Goal: Task Accomplishment & Management: Complete application form

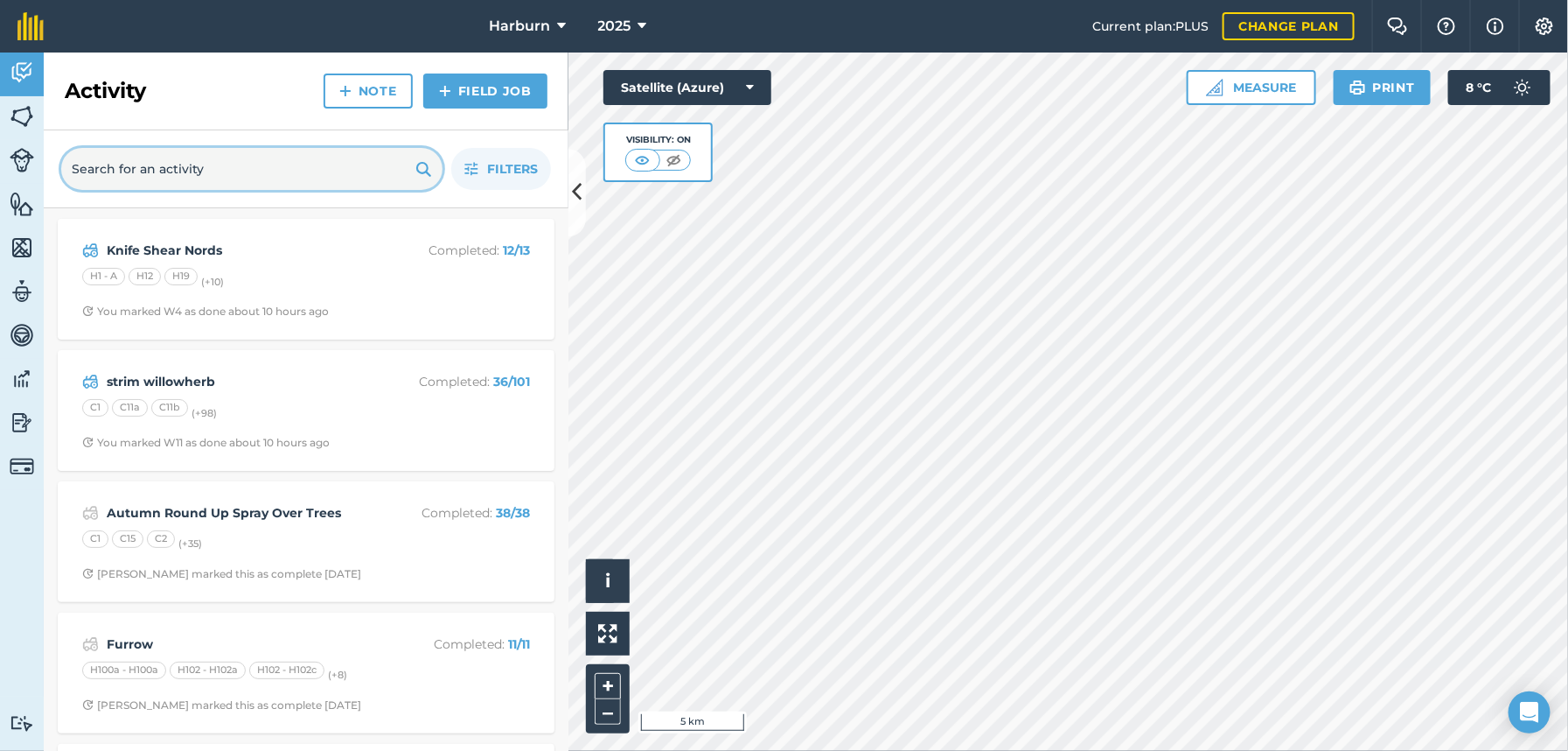
click at [283, 179] on input "text" at bounding box center [251, 169] width 381 height 42
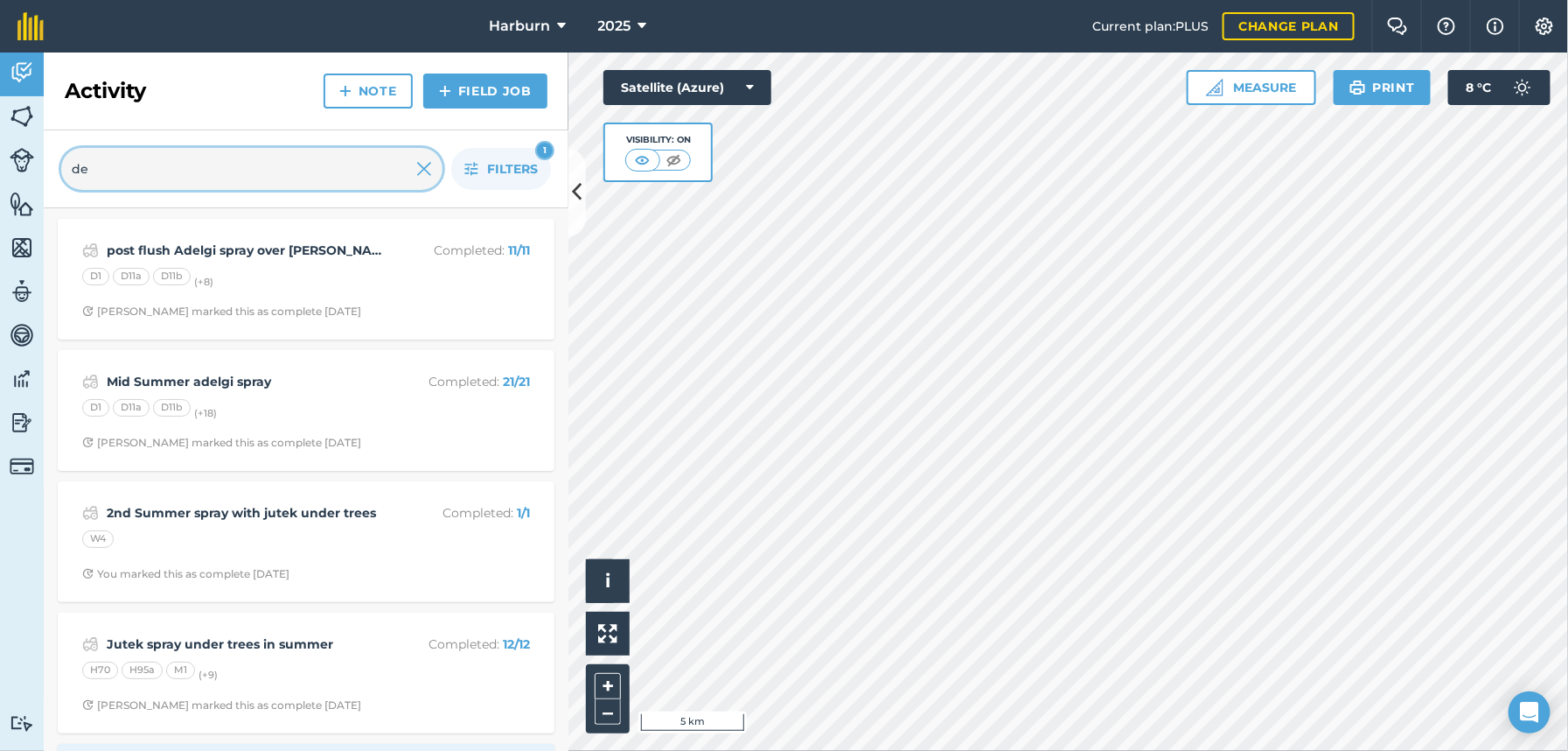
type input "de"
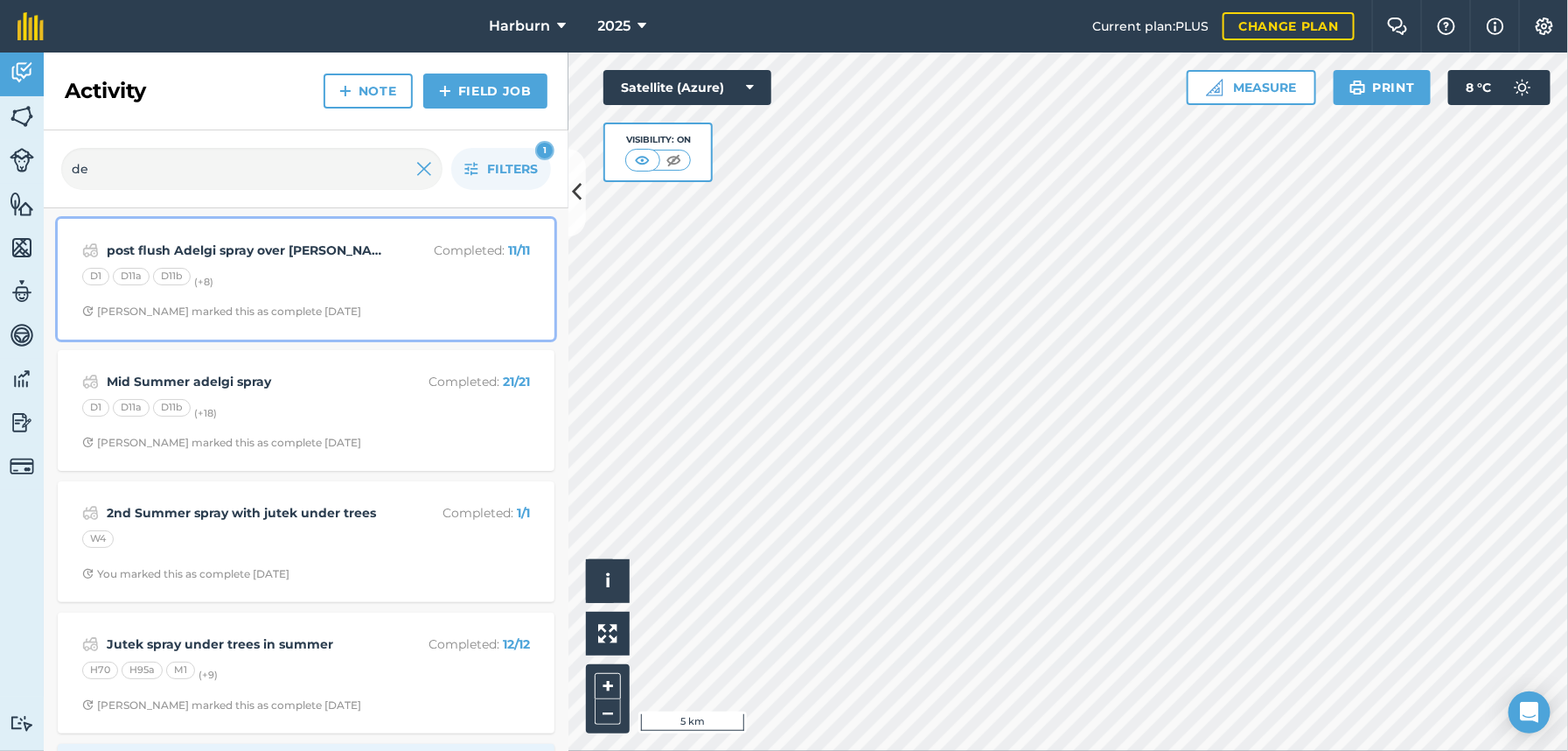
click at [260, 253] on strong "post flush Adelgi spray over [PERSON_NAME]" at bounding box center [244, 250] width 277 height 20
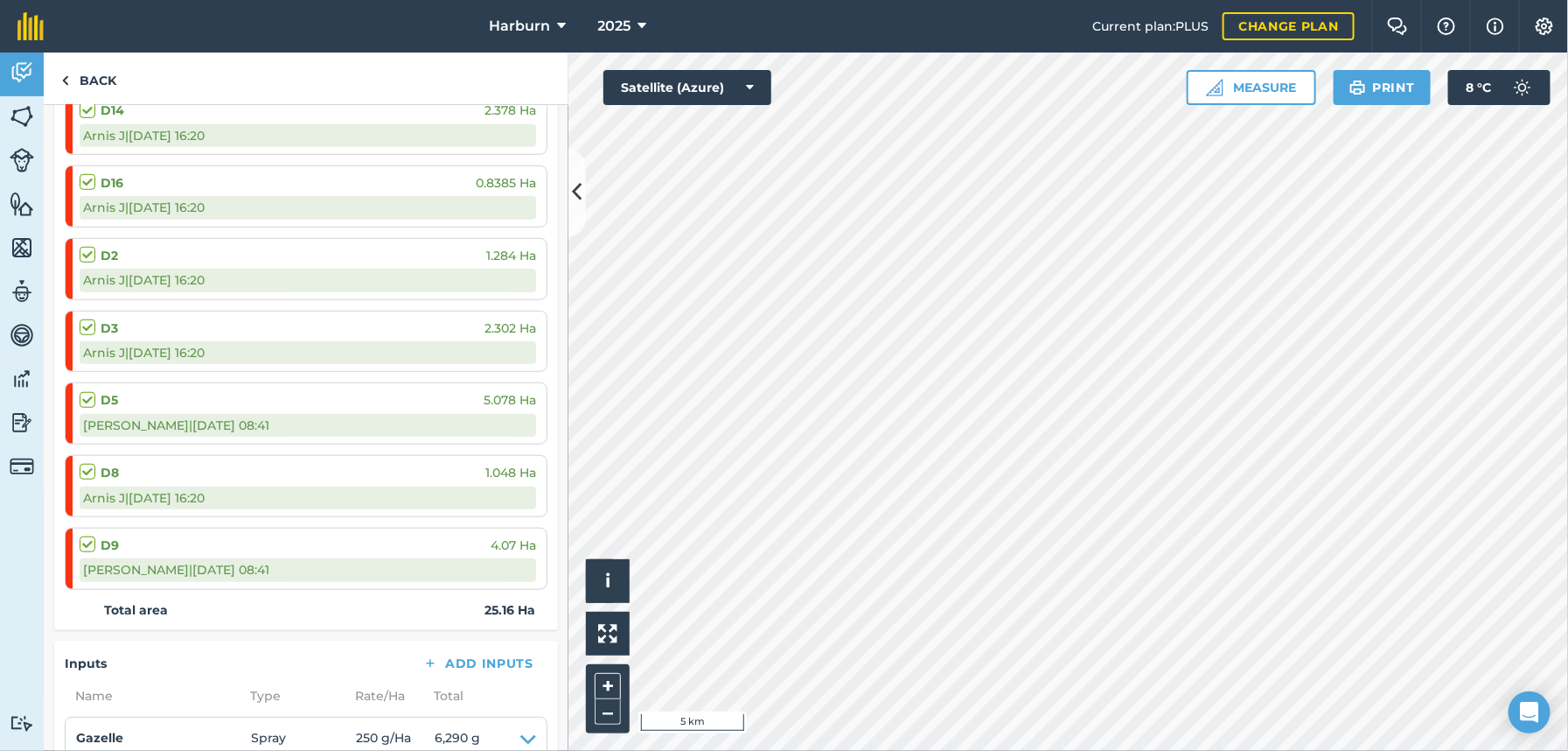
scroll to position [680, 0]
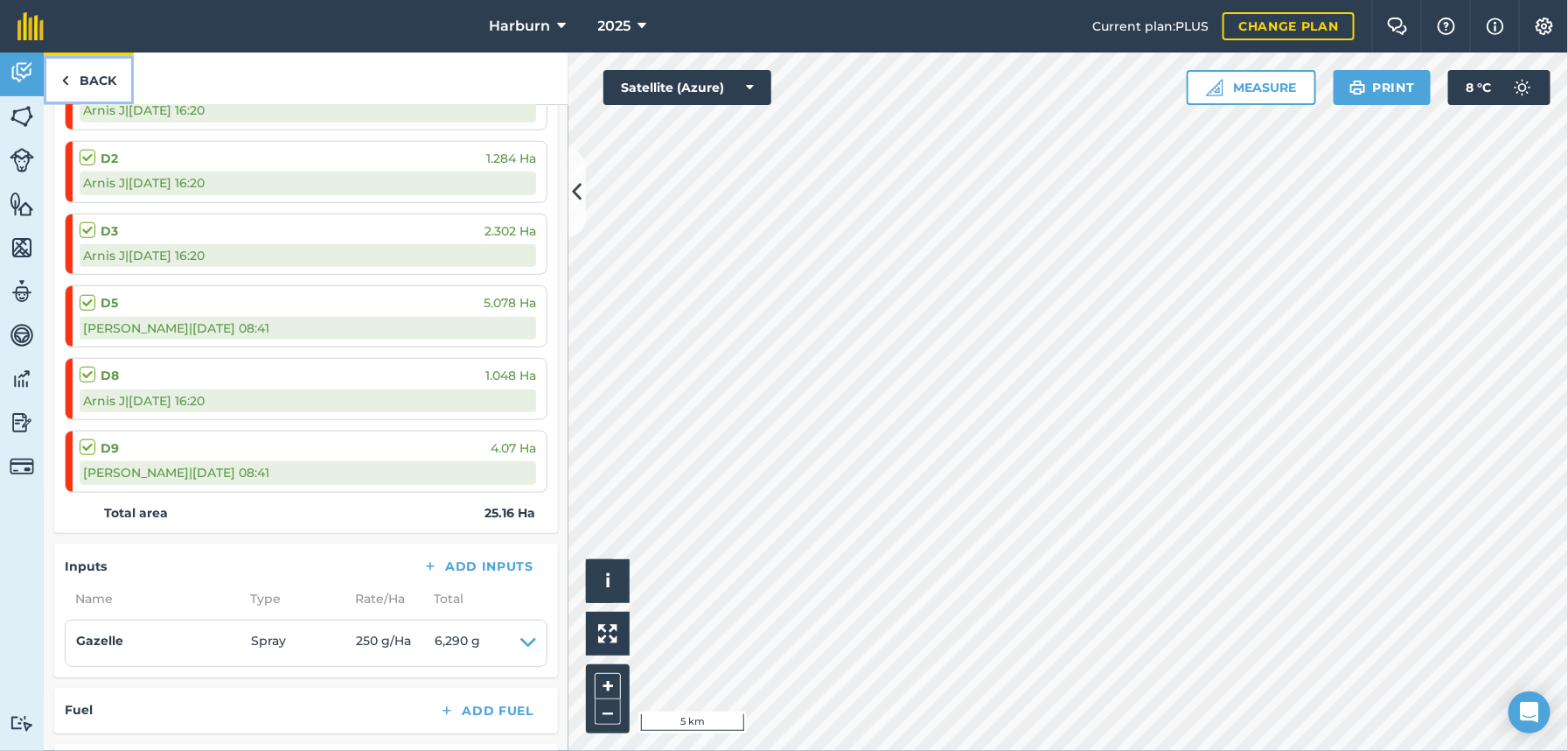
click at [62, 78] on img at bounding box center [65, 80] width 8 height 21
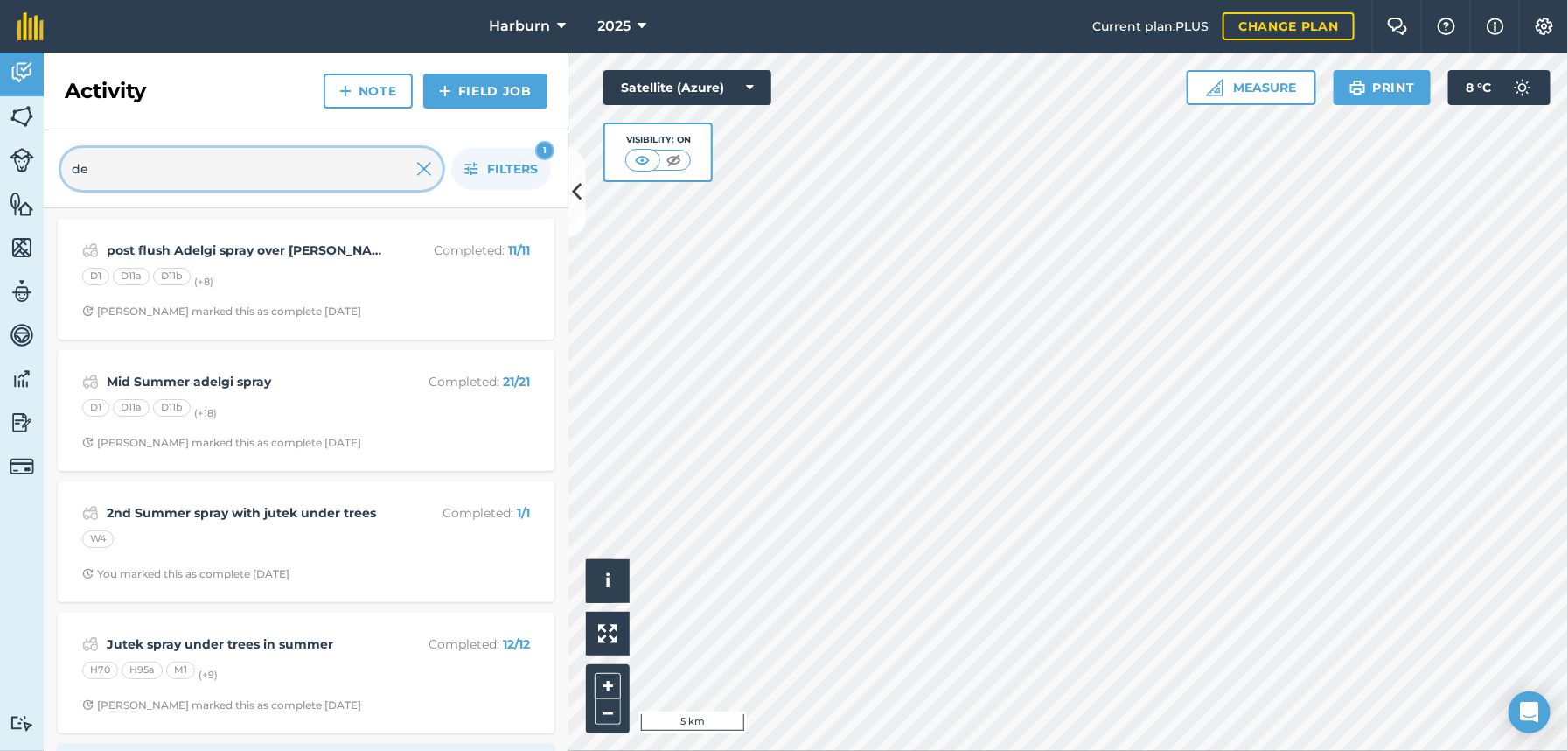
click at [167, 181] on input "de" at bounding box center [251, 169] width 381 height 42
type input "deci"
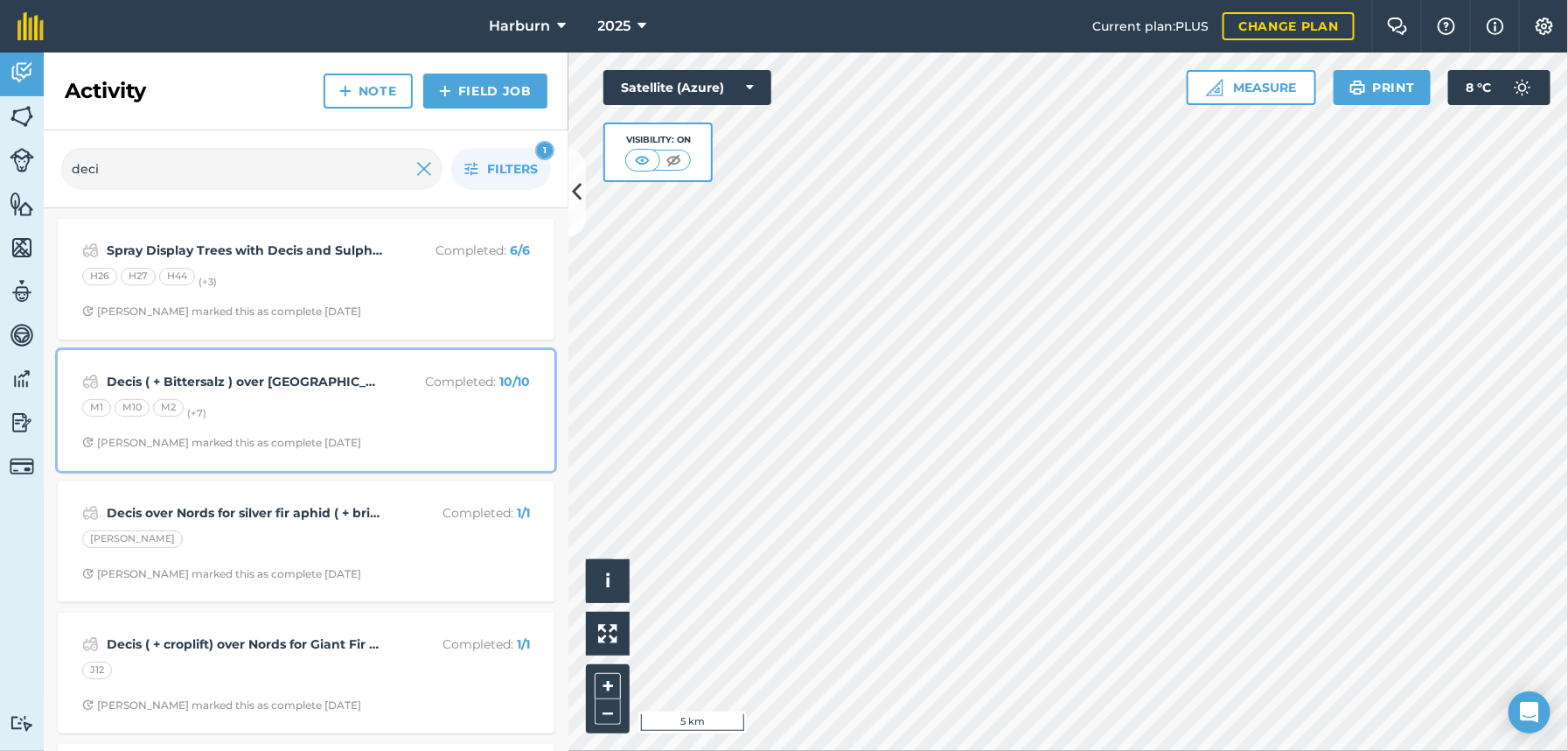
click at [294, 386] on strong "Decis ( + Bittersalz ) over [GEOGRAPHIC_DATA] for Nut Leaf weevil" at bounding box center [244, 381] width 277 height 20
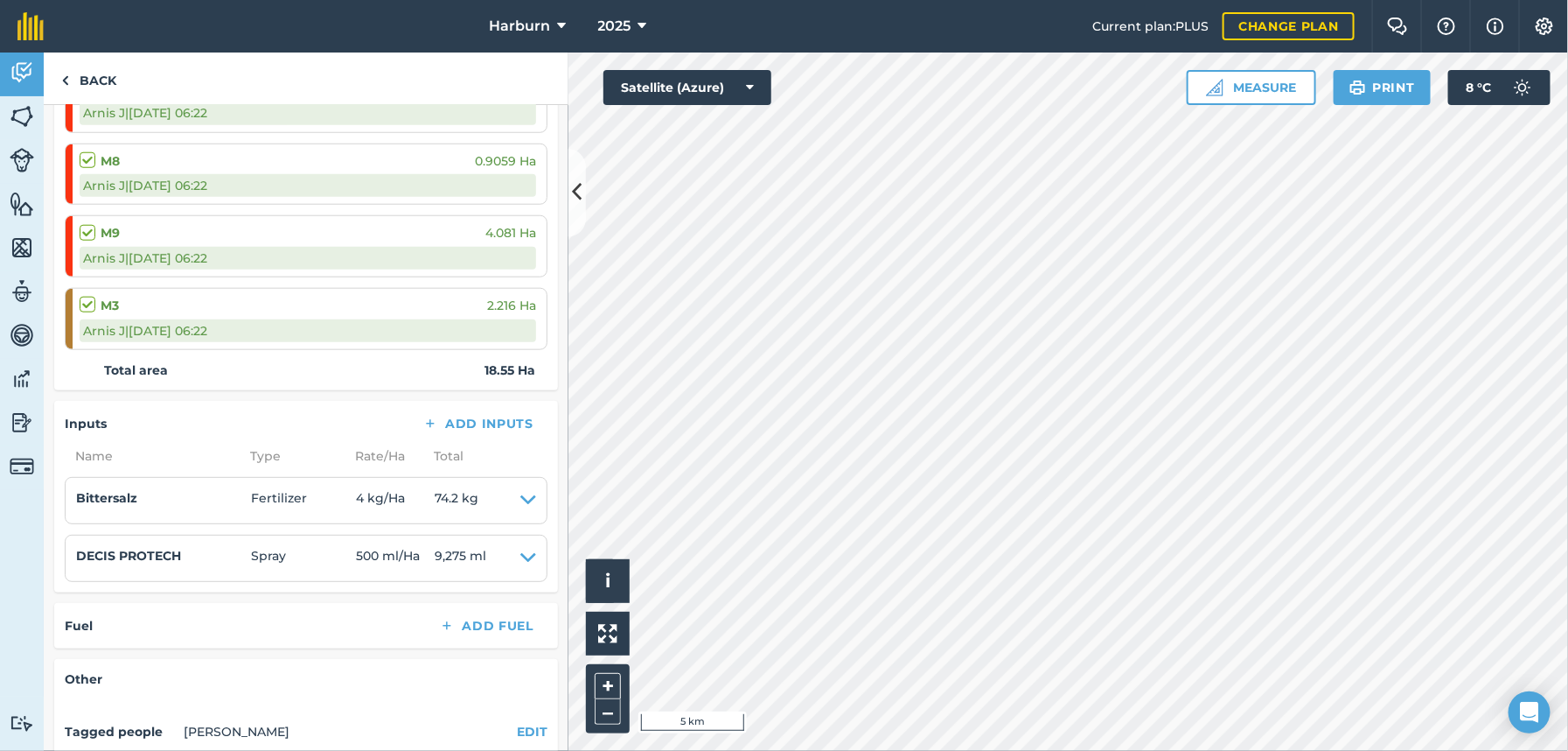
scroll to position [777, 0]
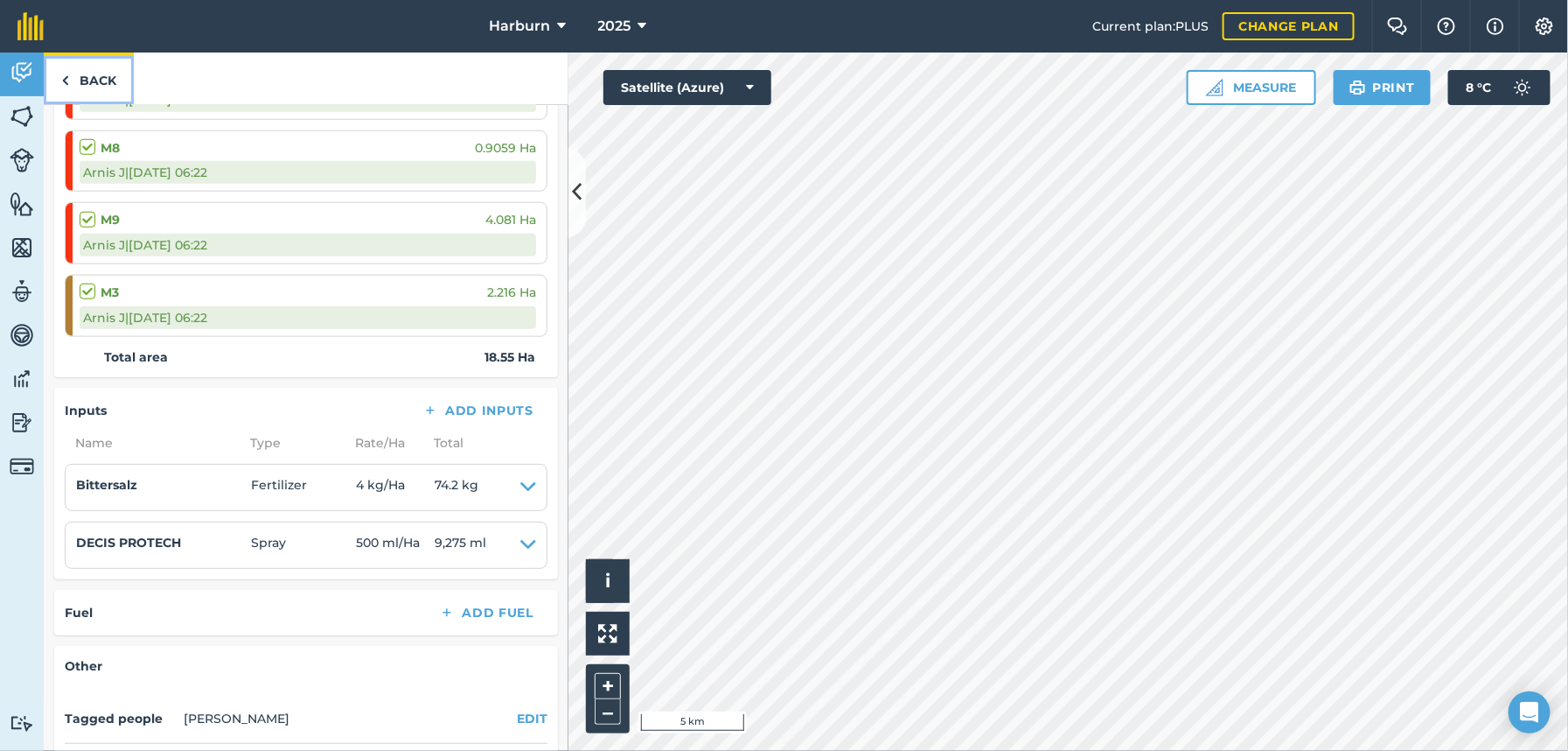
click at [65, 79] on img at bounding box center [65, 80] width 8 height 21
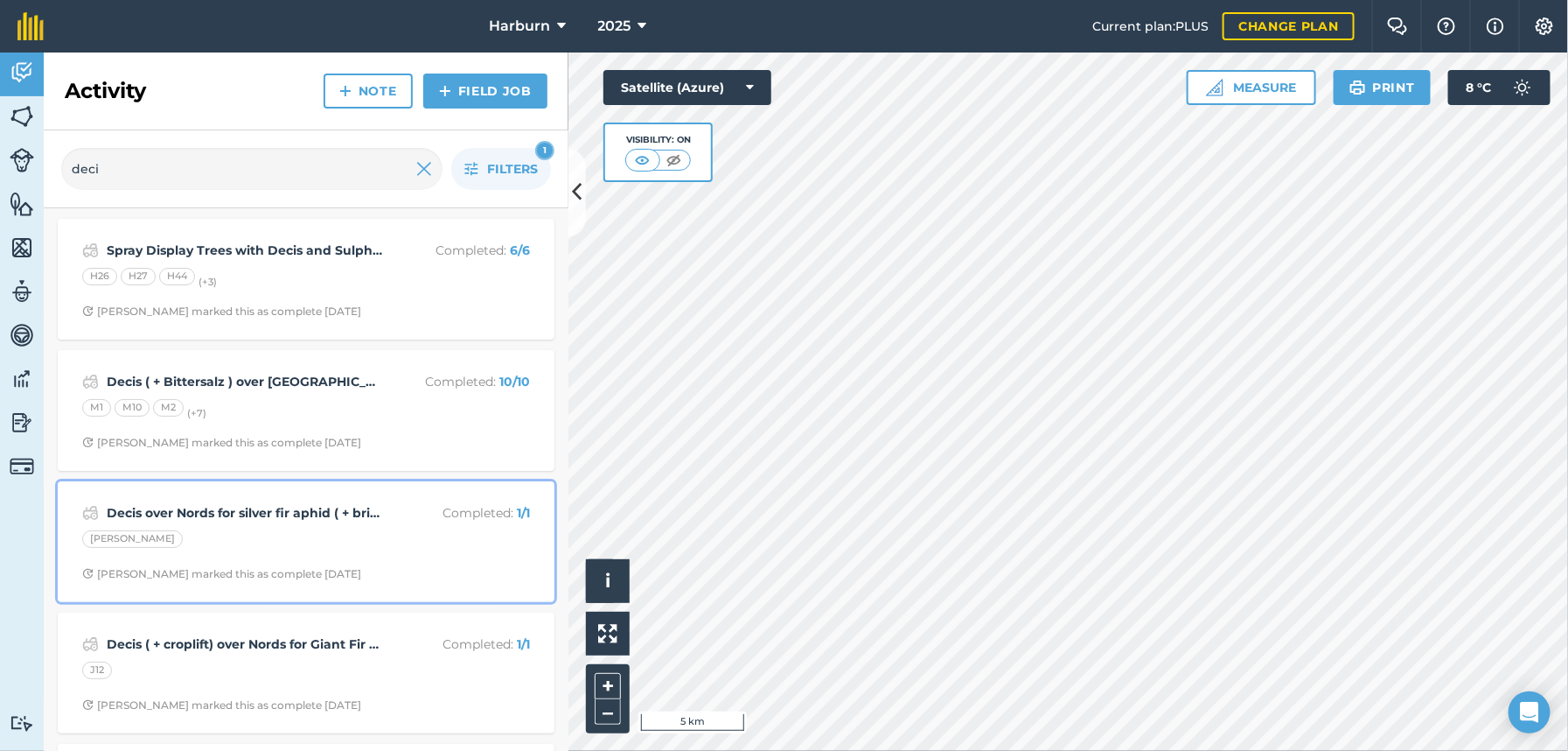
click at [220, 504] on strong "Decis over Nords for silver fir aphid ( + brimstone for rust mite)" at bounding box center [244, 513] width 277 height 20
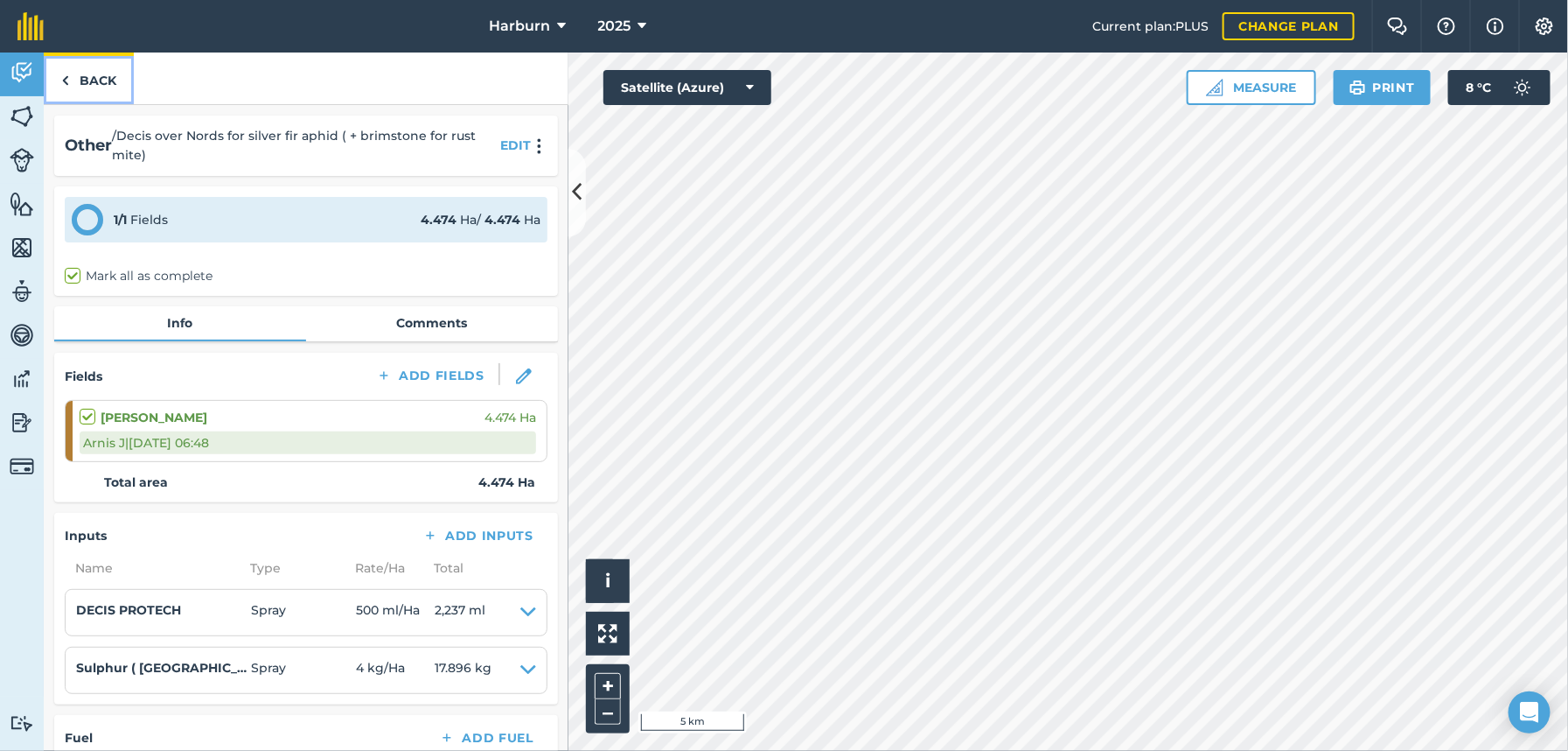
click at [66, 77] on img at bounding box center [65, 80] width 8 height 21
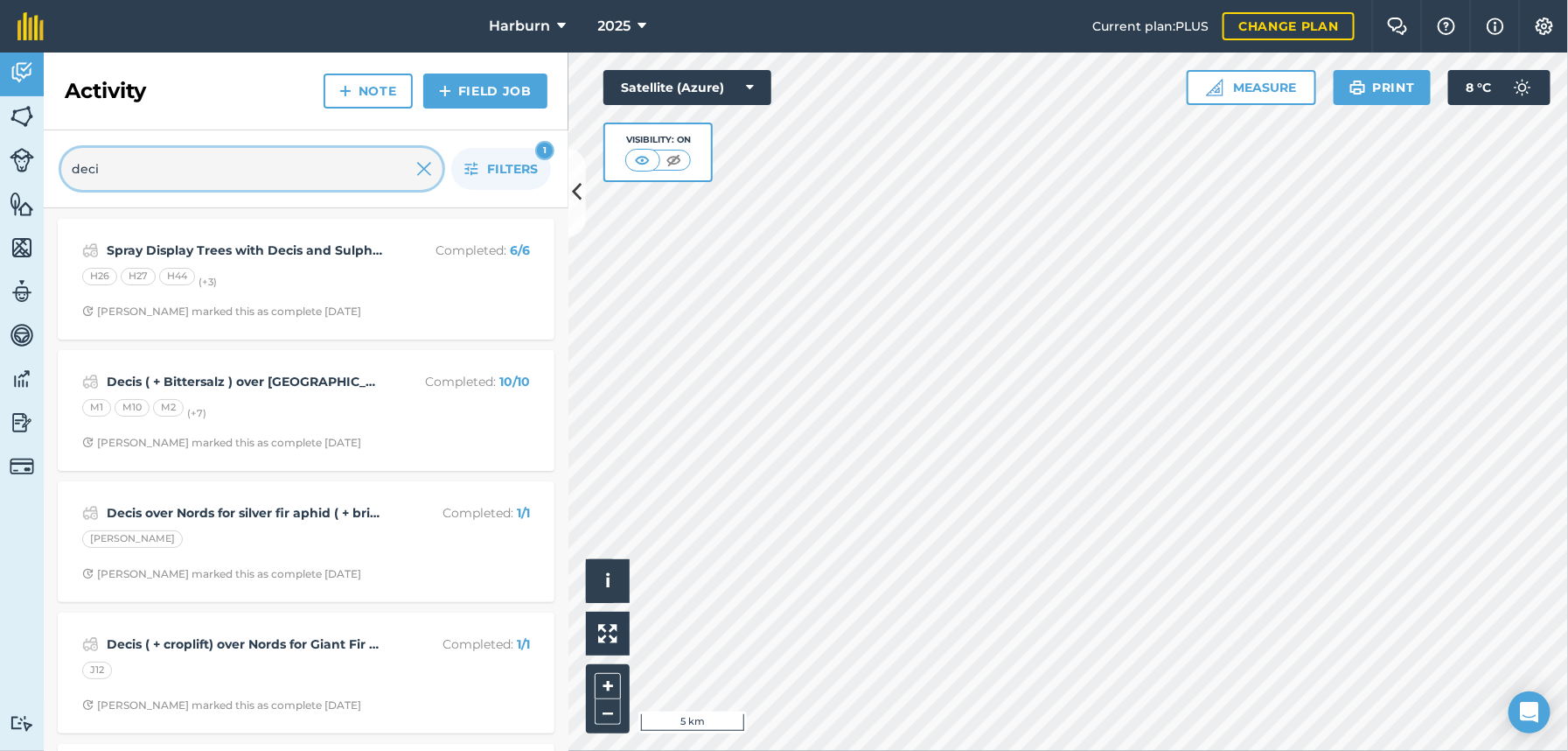
click at [98, 165] on input "deci" at bounding box center [251, 169] width 381 height 42
type input "d"
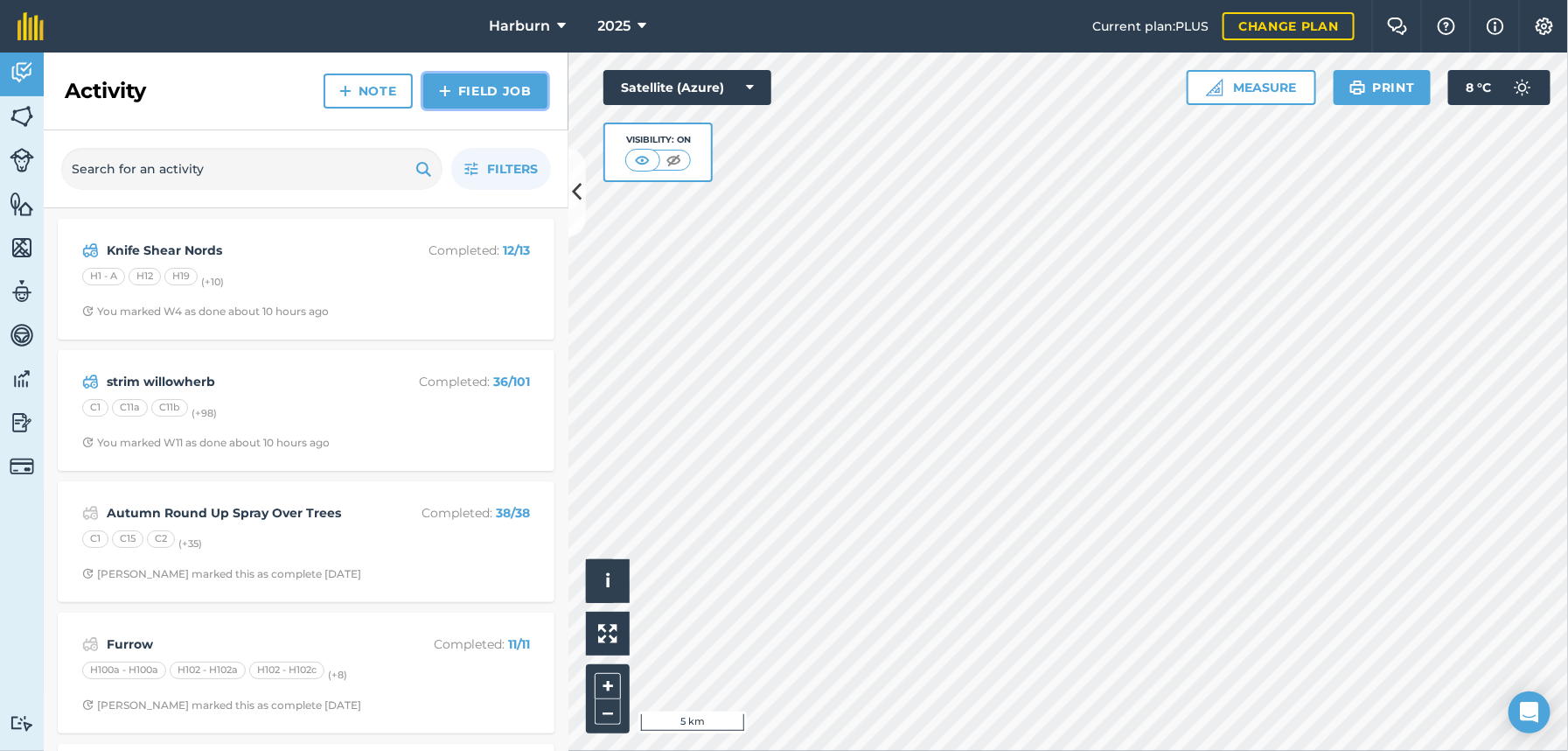
click at [448, 84] on img at bounding box center [445, 91] width 12 height 21
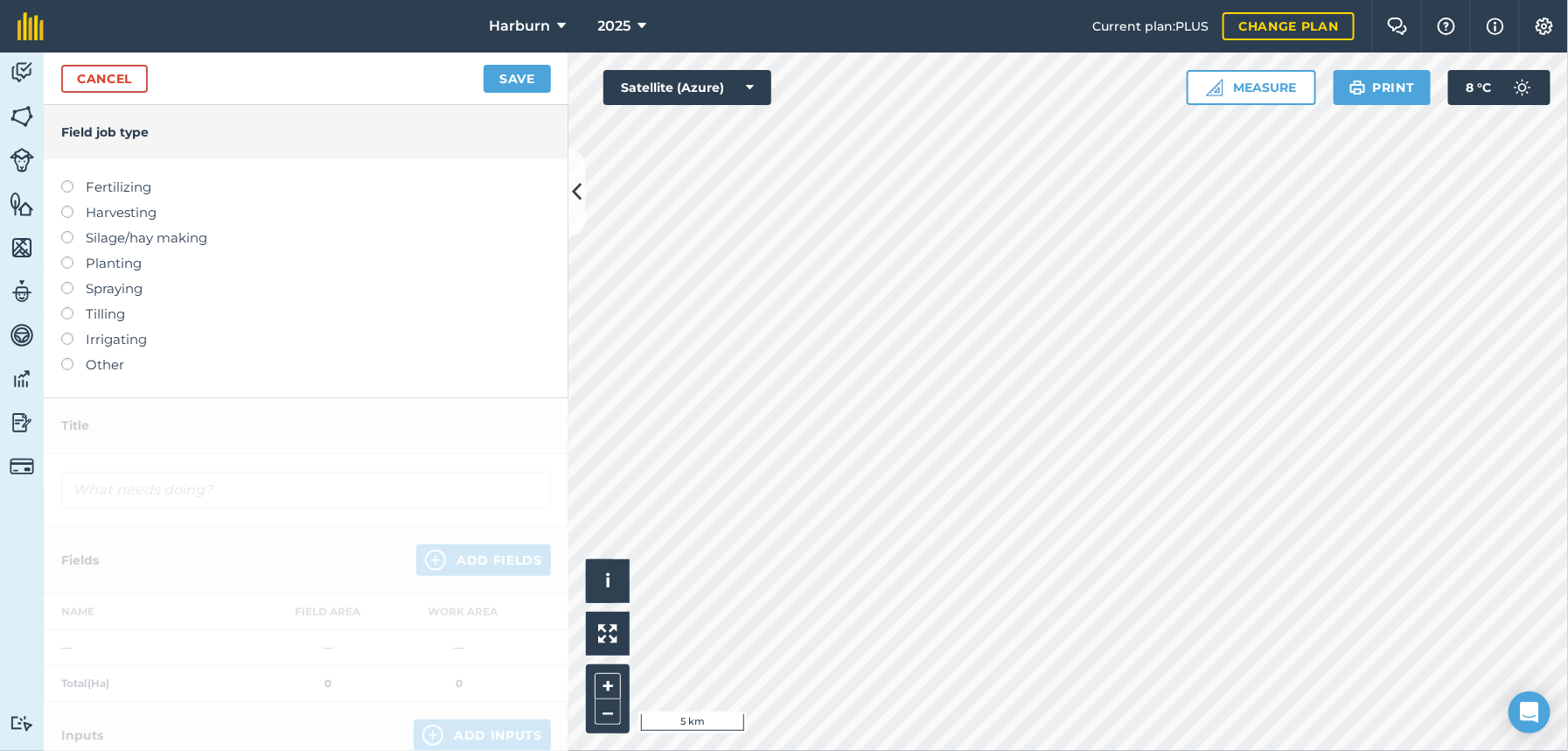
click at [69, 358] on label at bounding box center [73, 358] width 25 height 0
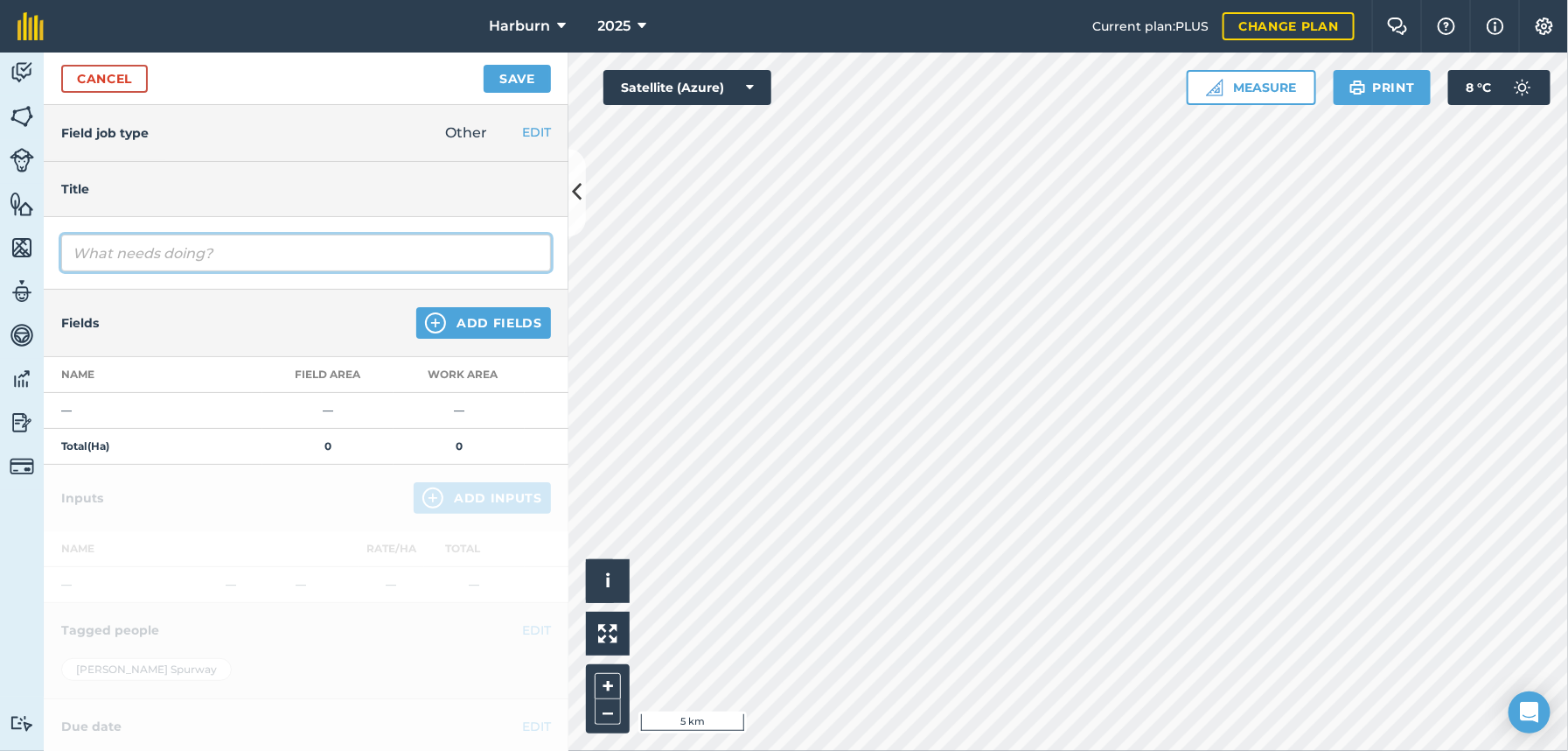
click at [97, 260] on input "text" at bounding box center [305, 252] width 490 height 36
type input "Spray Decis Protech over [PERSON_NAME] for Adelgid"
click at [490, 321] on button "Add Fields" at bounding box center [484, 323] width 135 height 32
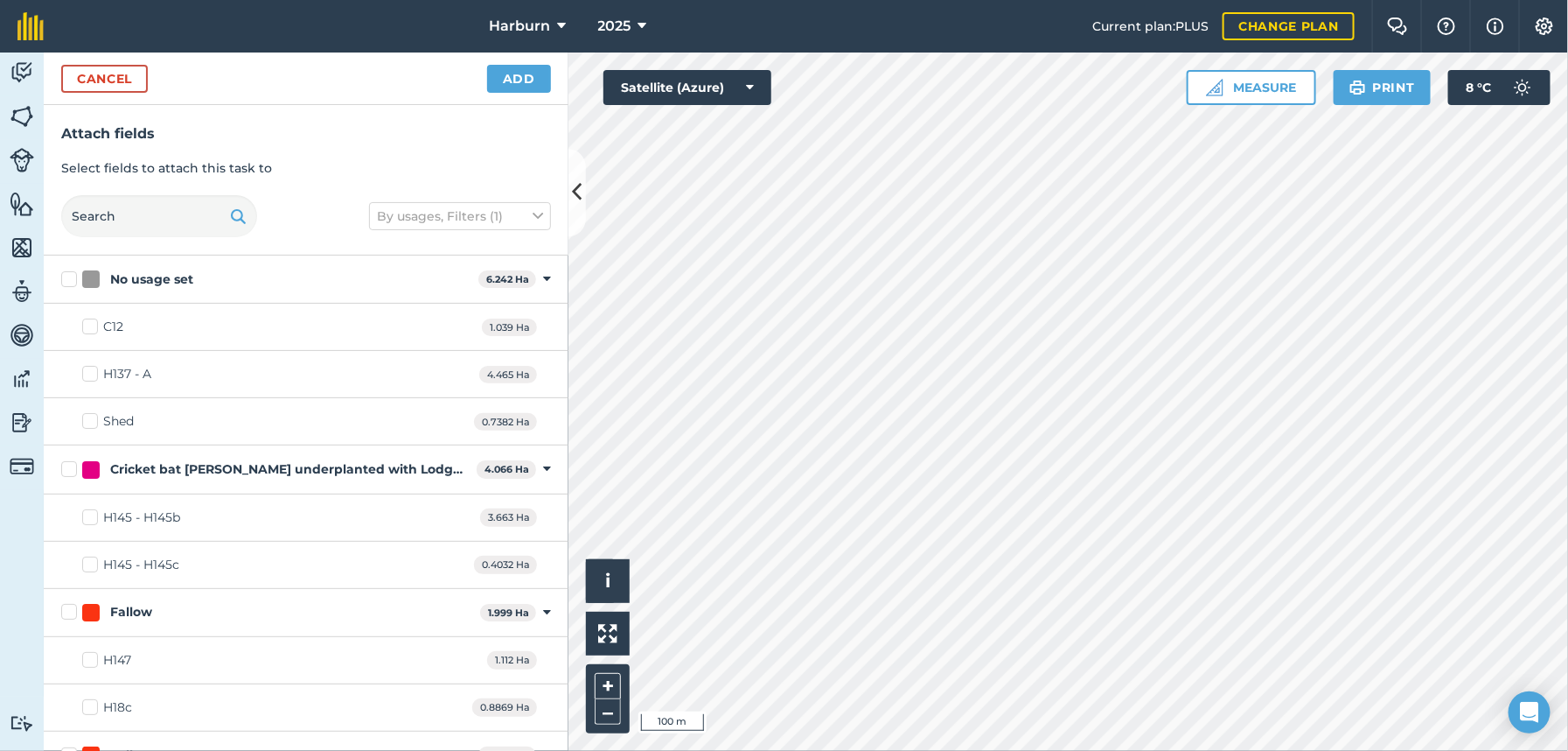
checkbox input "true"
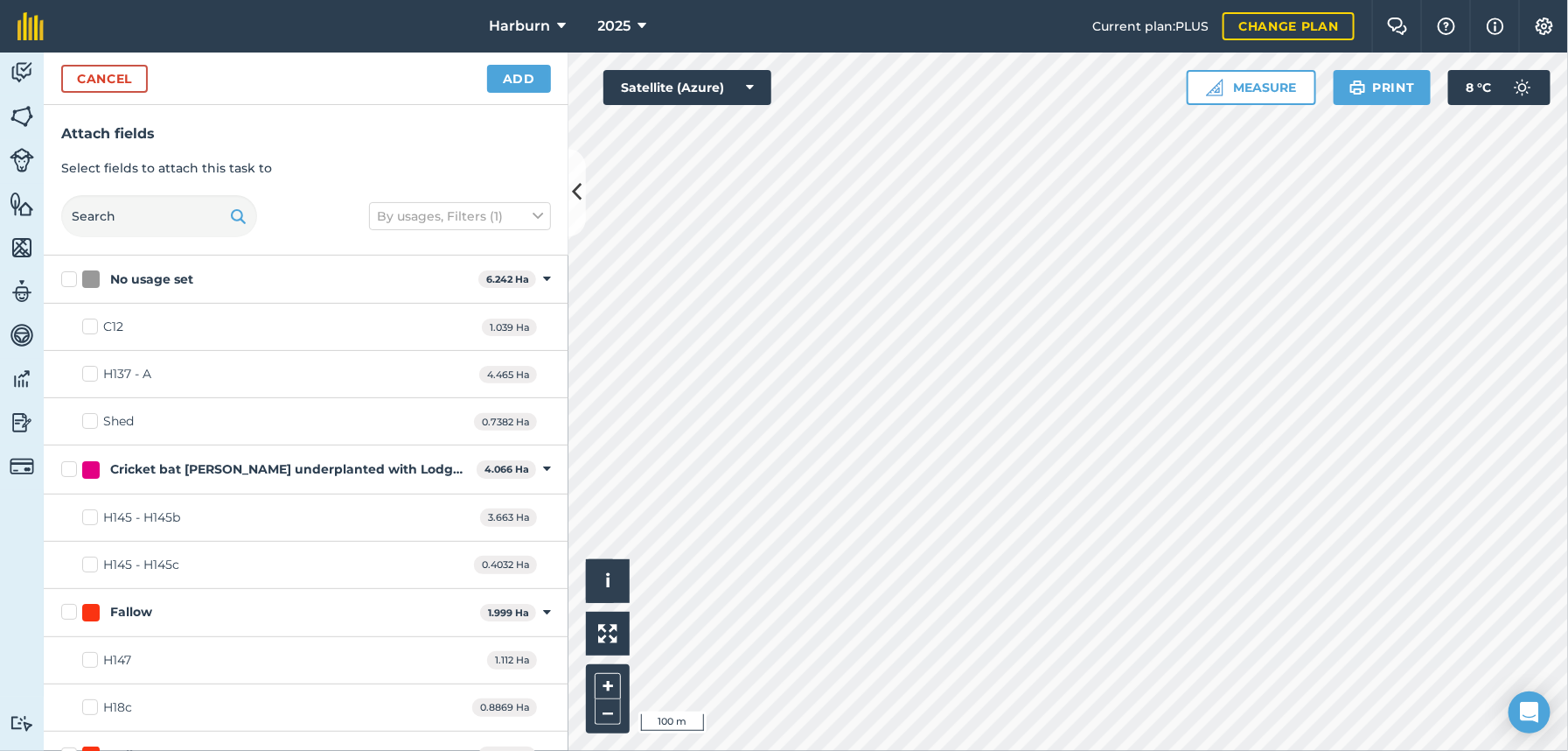
checkbox input "true"
checkbox input "false"
checkbox input "true"
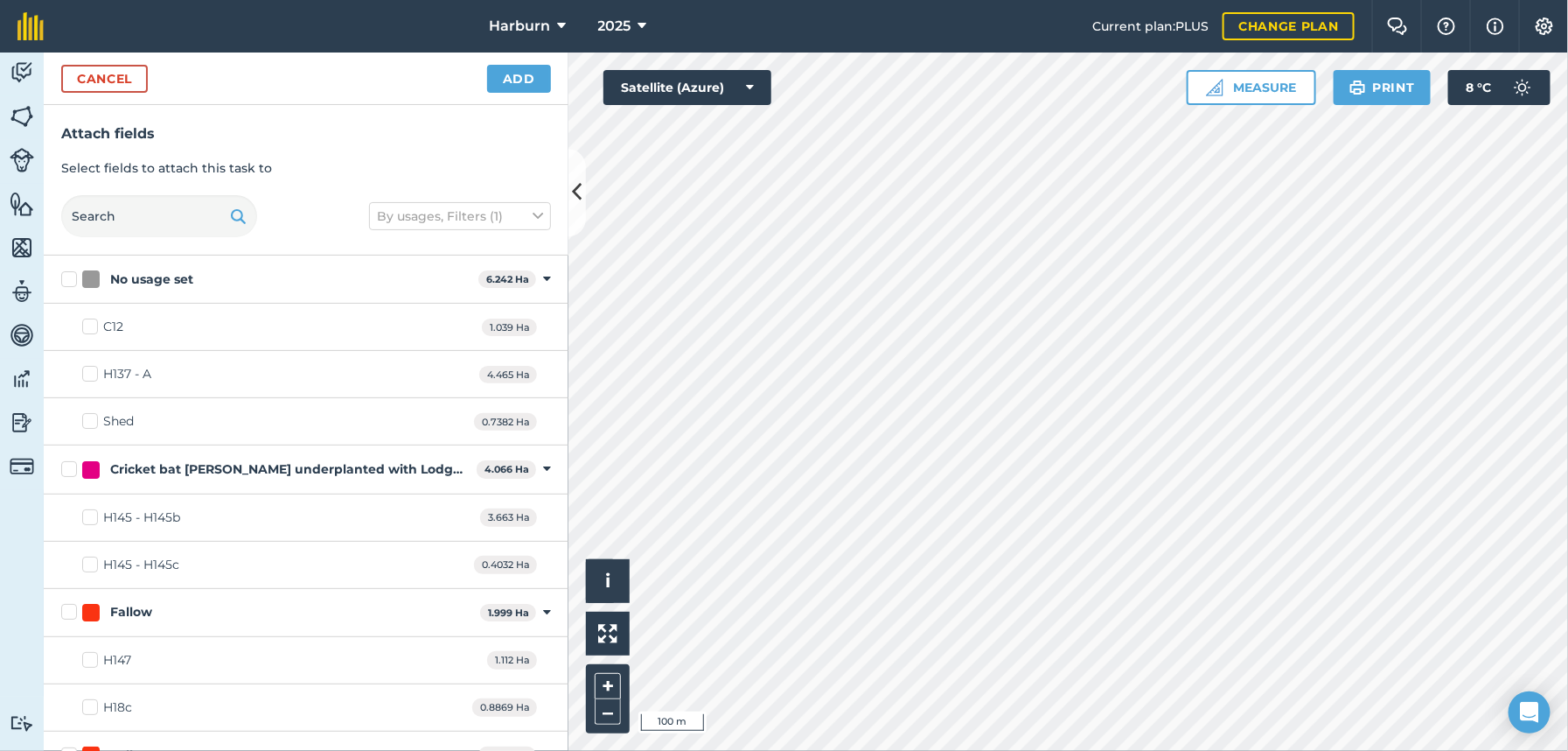
checkbox input "true"
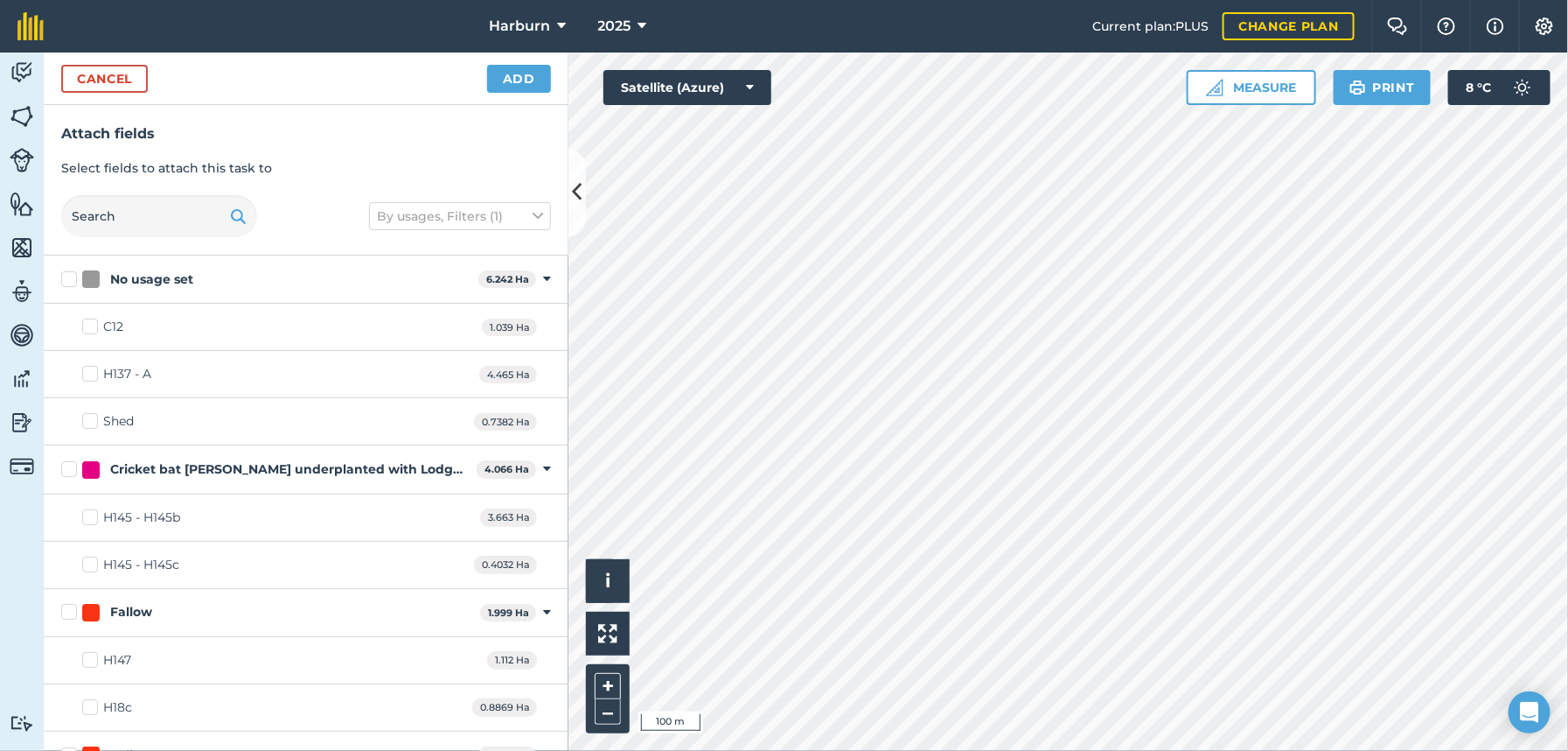
checkbox input "true"
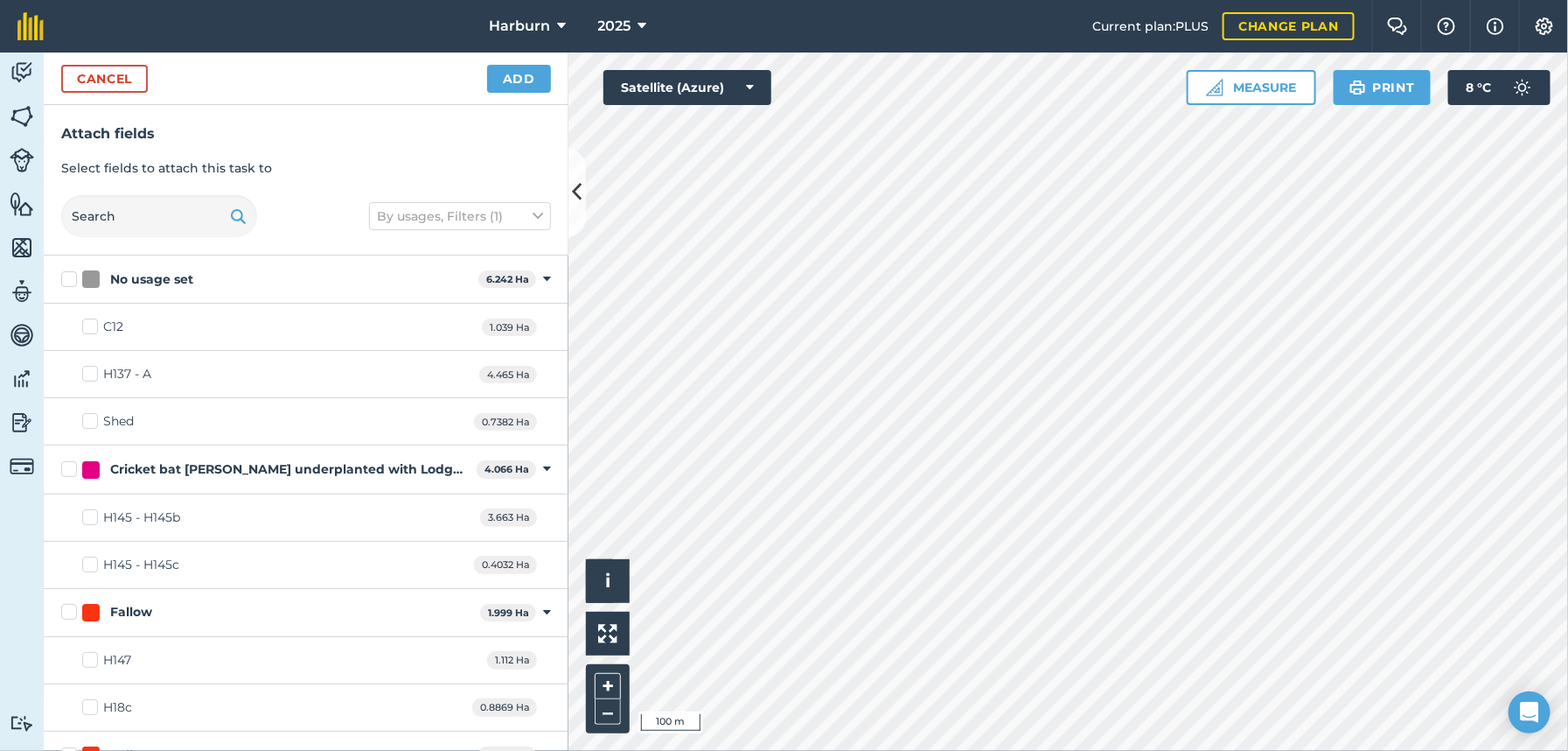
checkbox input "true"
checkbox input "false"
click at [513, 74] on button "Add" at bounding box center [519, 79] width 64 height 28
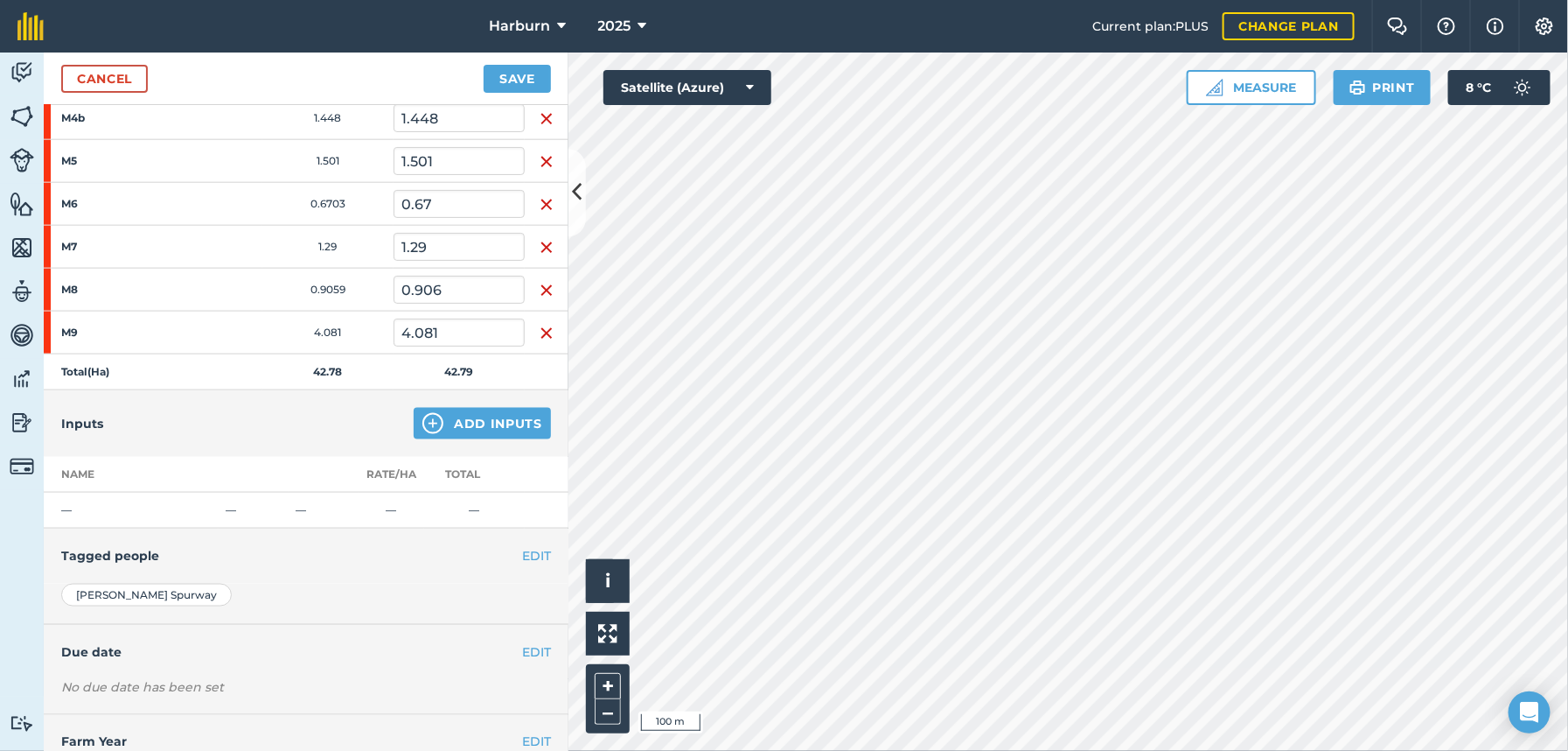
scroll to position [972, 0]
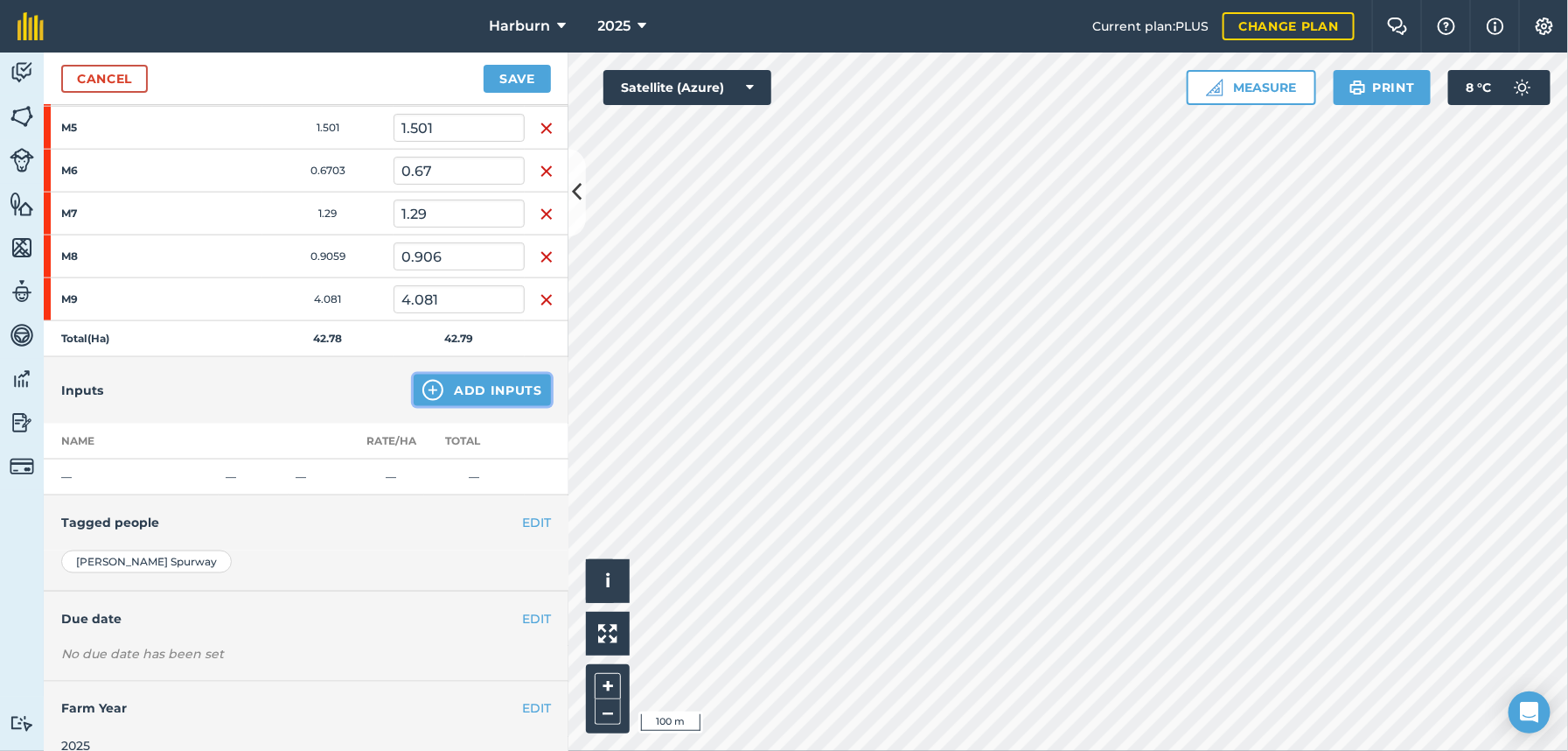
click at [467, 394] on button "Add Inputs" at bounding box center [482, 390] width 137 height 32
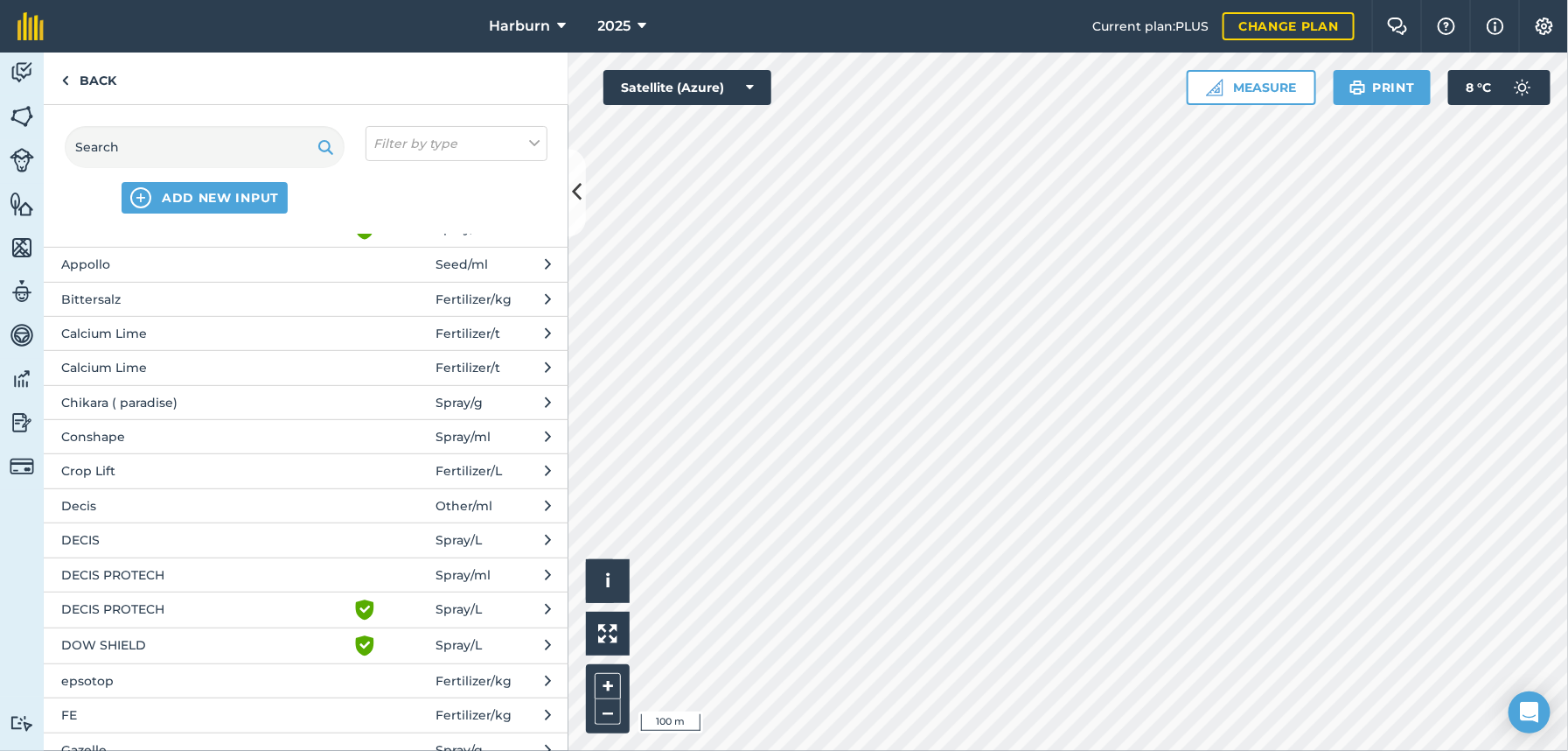
scroll to position [388, 0]
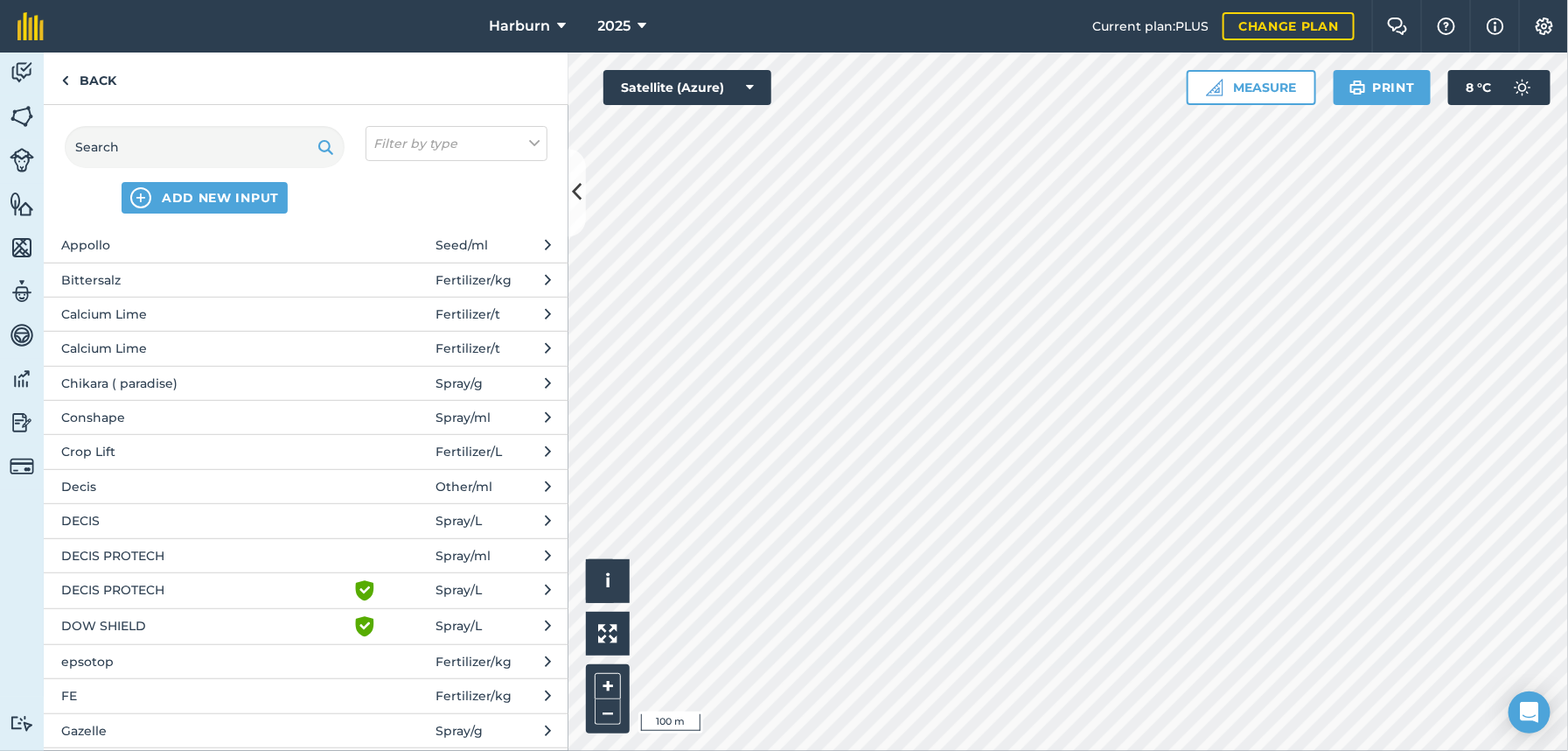
click at [238, 550] on span "DECIS PROTECH" at bounding box center [204, 556] width 286 height 20
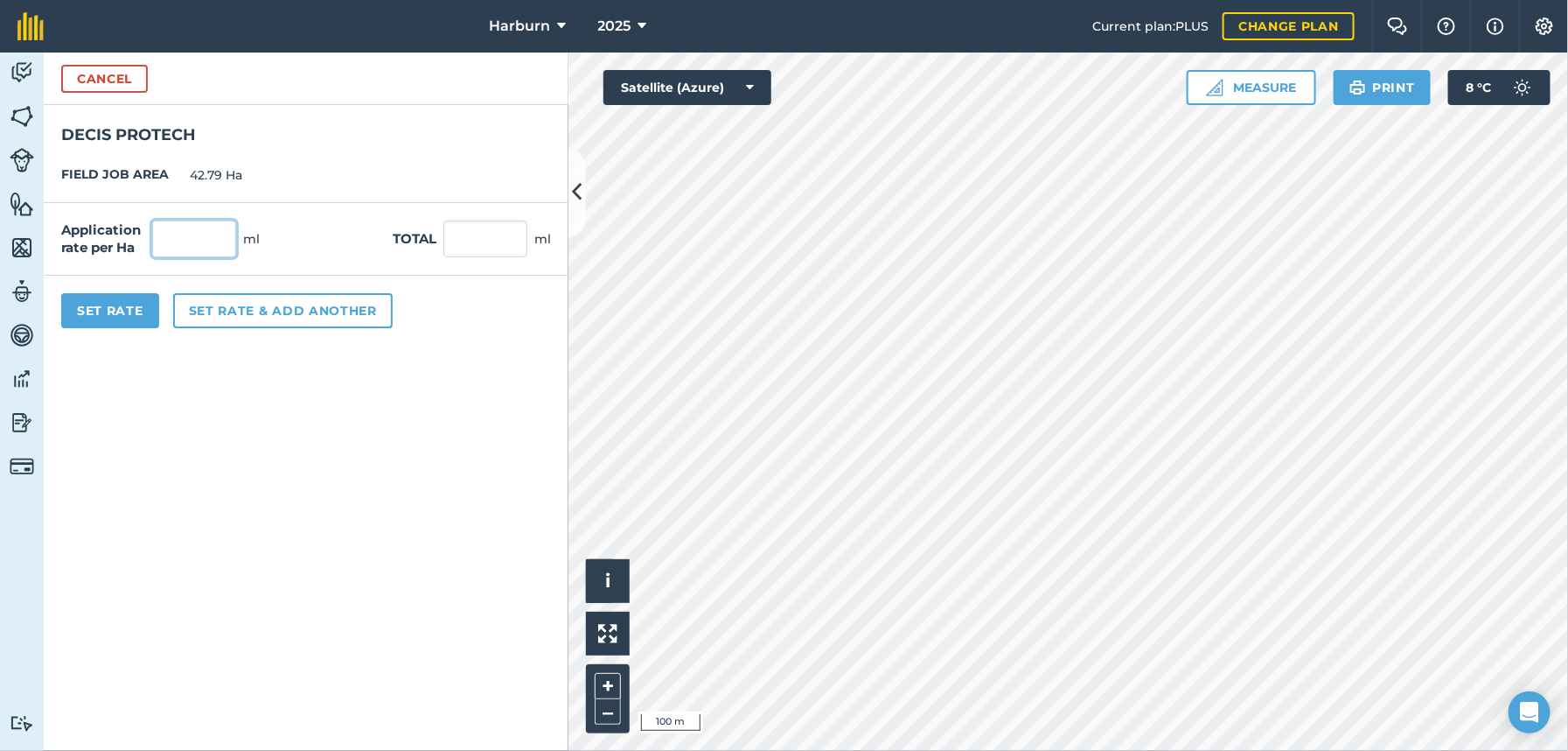
click at [215, 243] on input "text" at bounding box center [193, 239] width 84 height 36
type input "500"
type input "21,390"
click at [512, 243] on input "21,390" at bounding box center [485, 239] width 84 height 36
click at [140, 303] on button "Set Rate" at bounding box center [109, 310] width 98 height 35
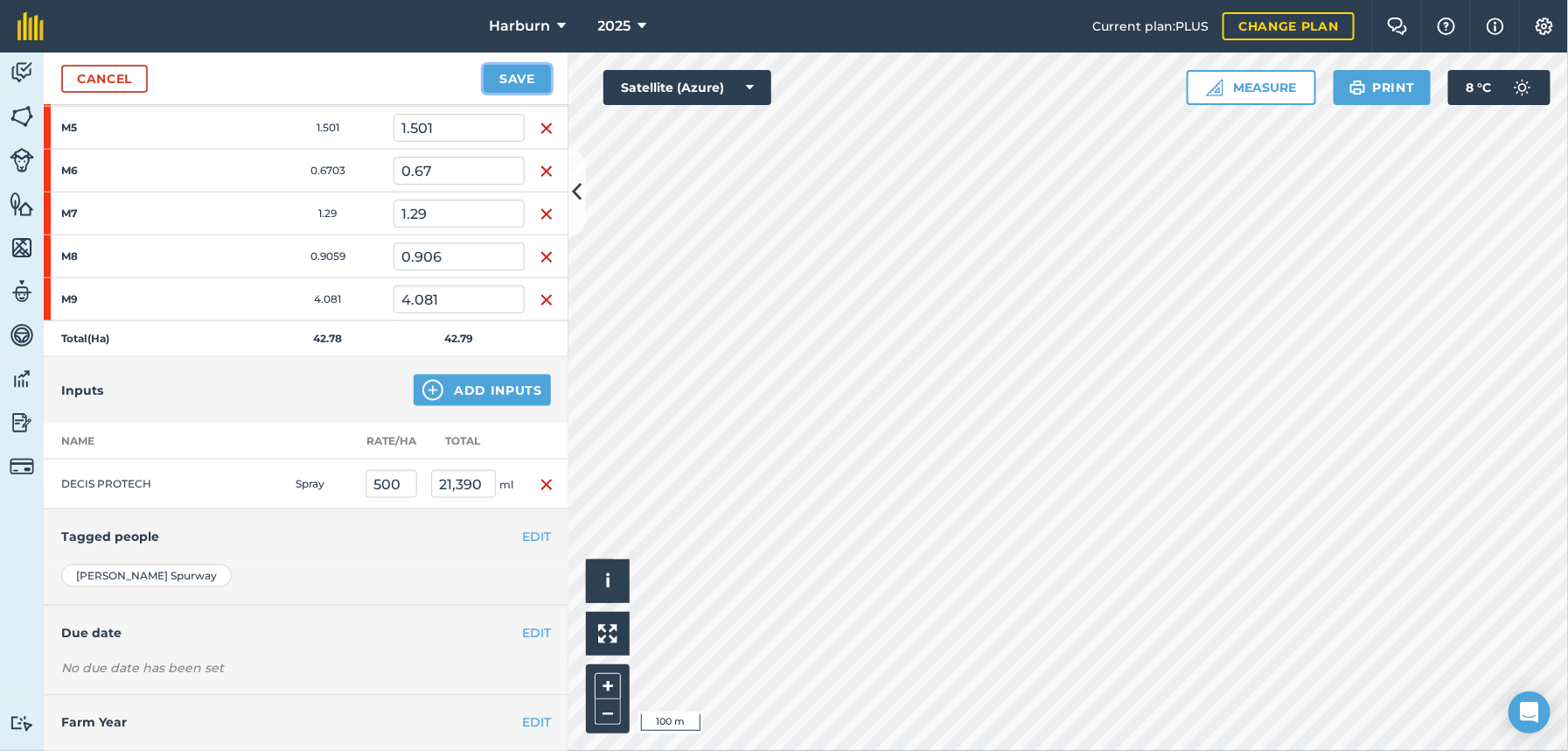
click at [535, 88] on button "Save" at bounding box center [517, 79] width 67 height 28
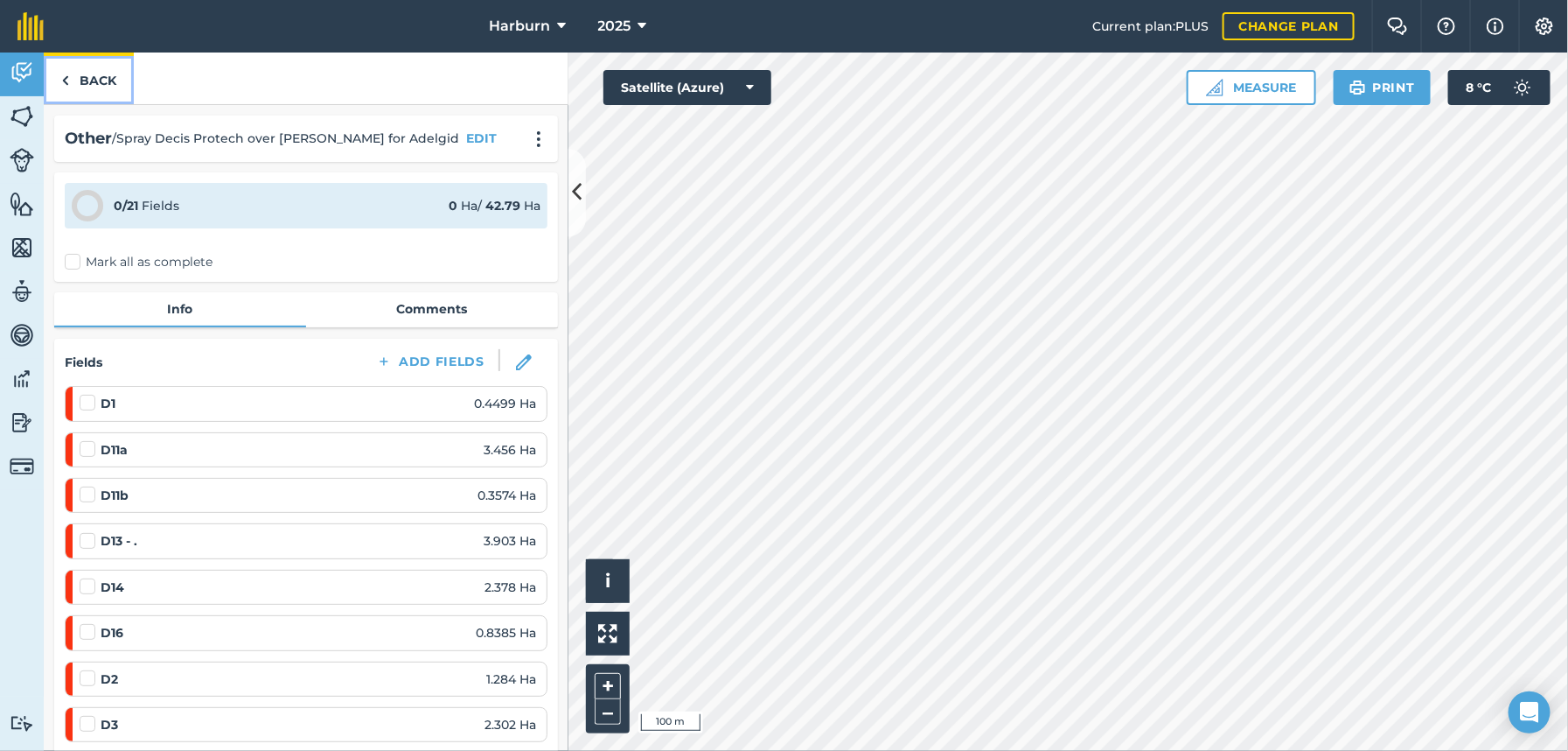
click at [65, 80] on img at bounding box center [65, 80] width 8 height 21
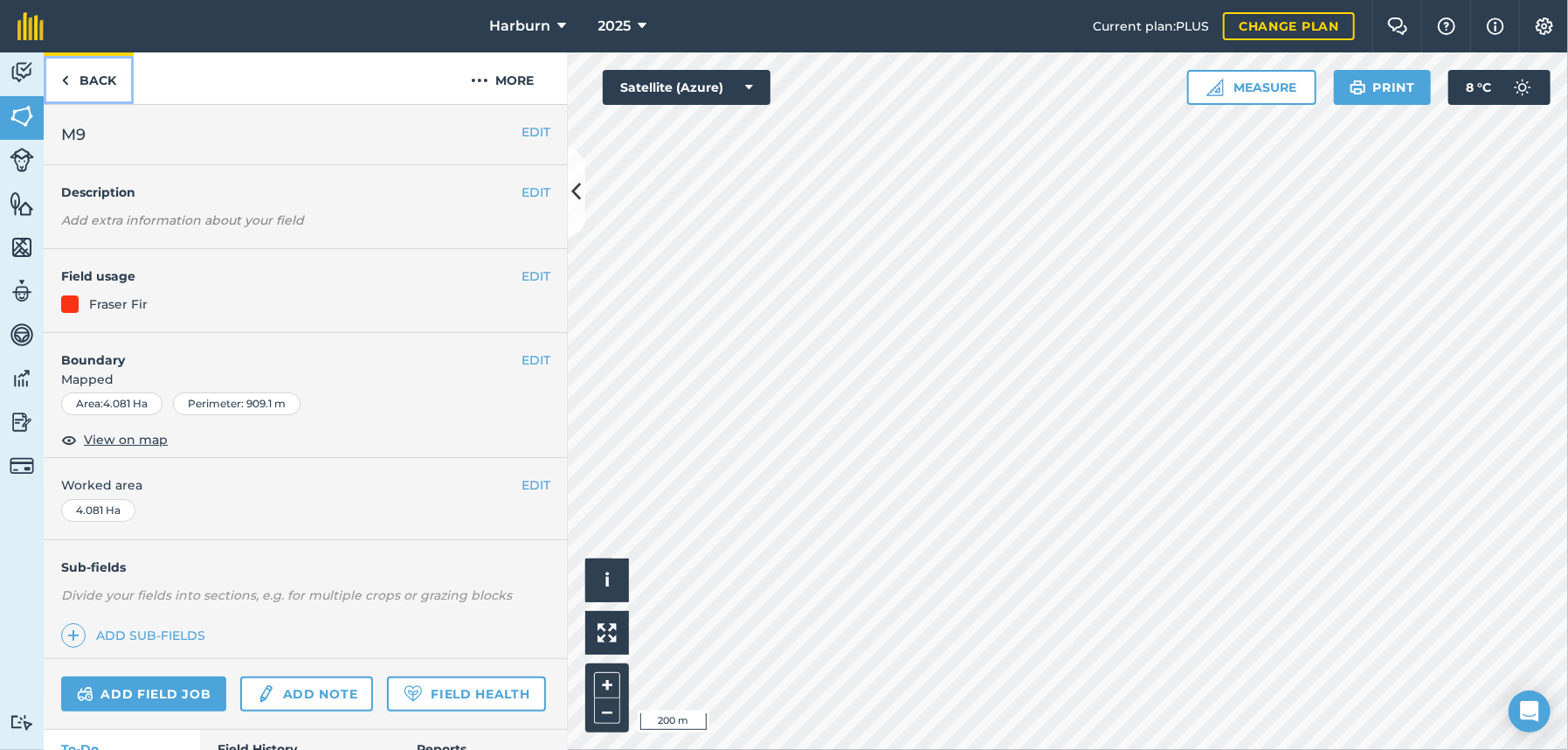
click at [63, 84] on img at bounding box center [65, 80] width 8 height 21
click at [66, 76] on img at bounding box center [65, 80] width 8 height 21
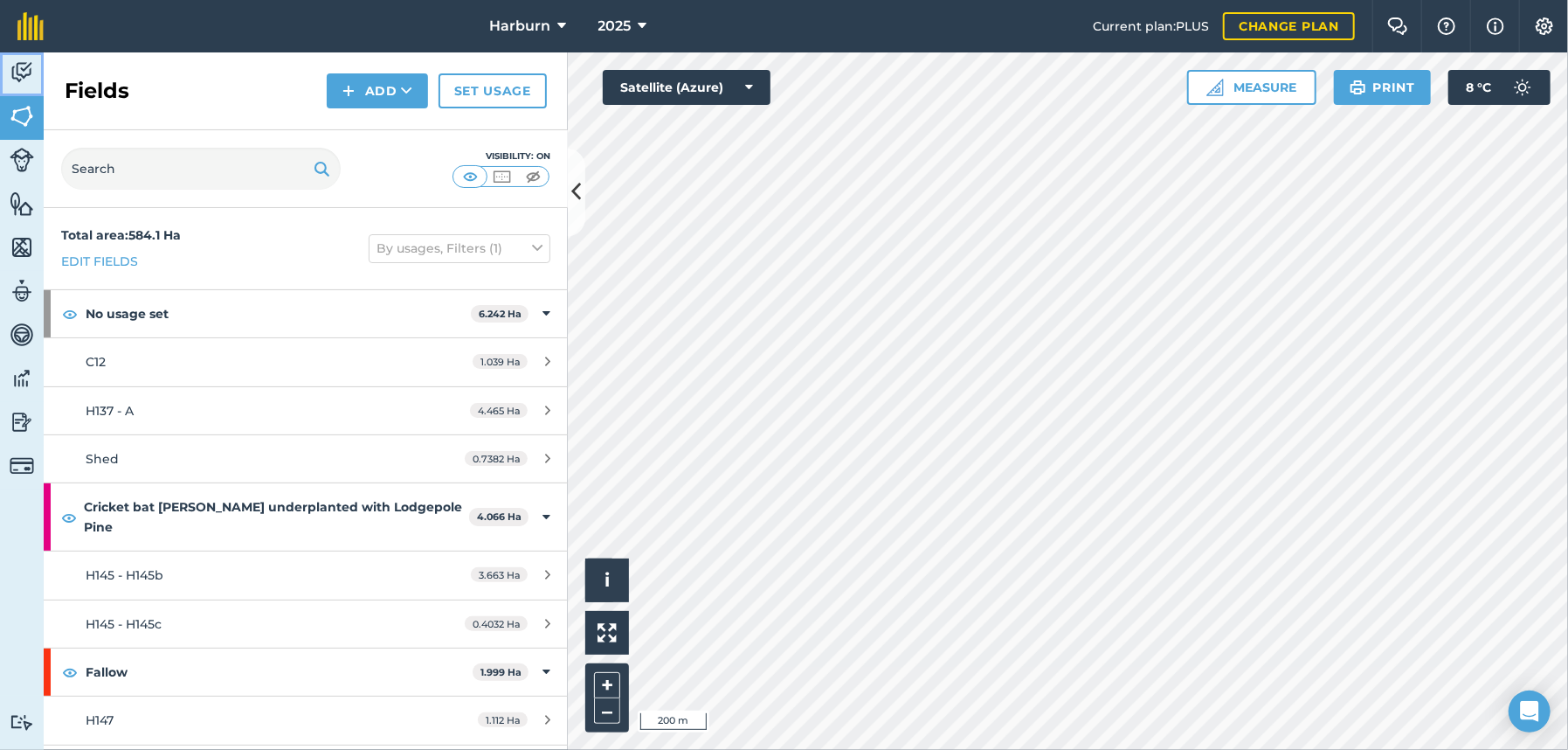
click at [31, 79] on img at bounding box center [22, 72] width 25 height 27
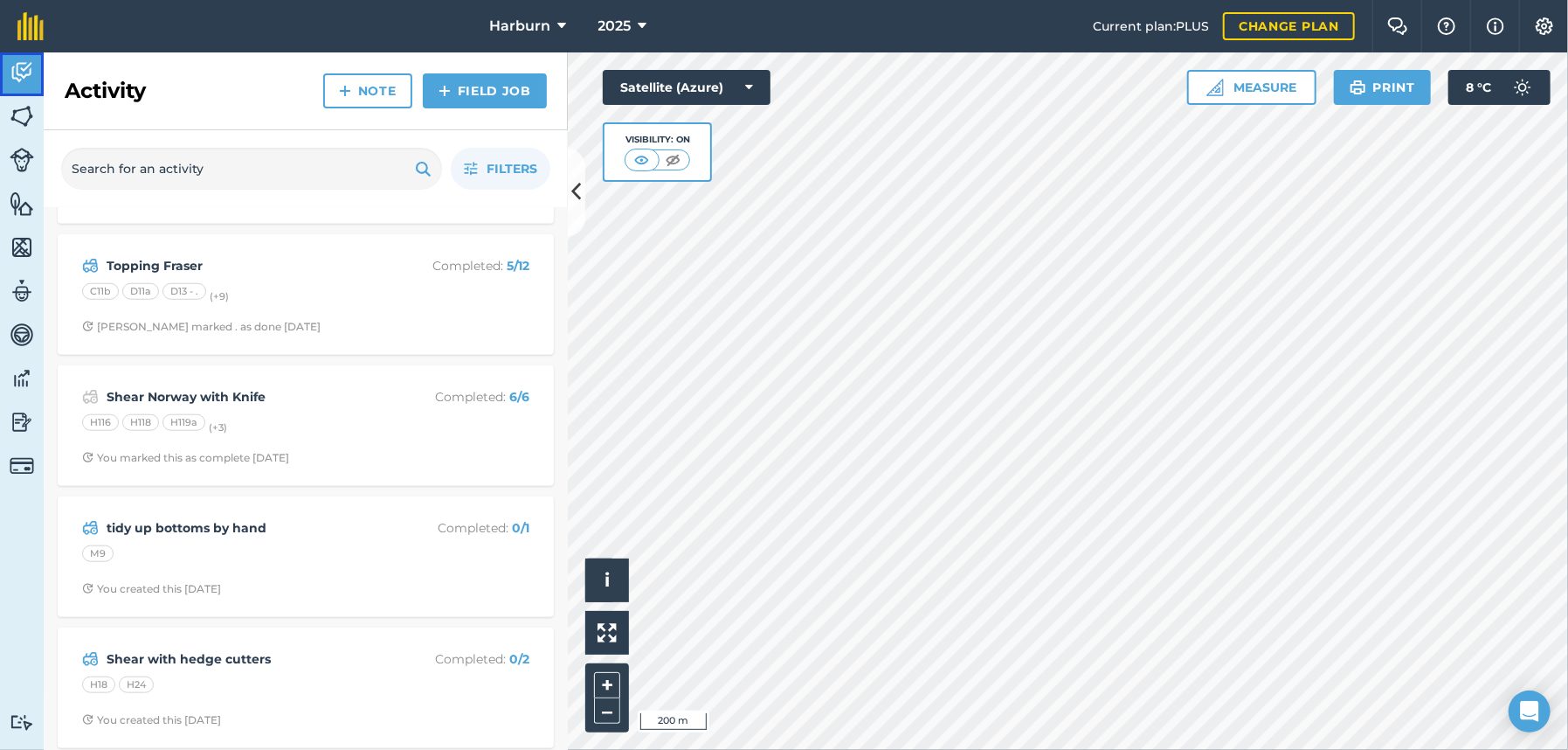
scroll to position [1068, 0]
